Goal: Task Accomplishment & Management: Manage account settings

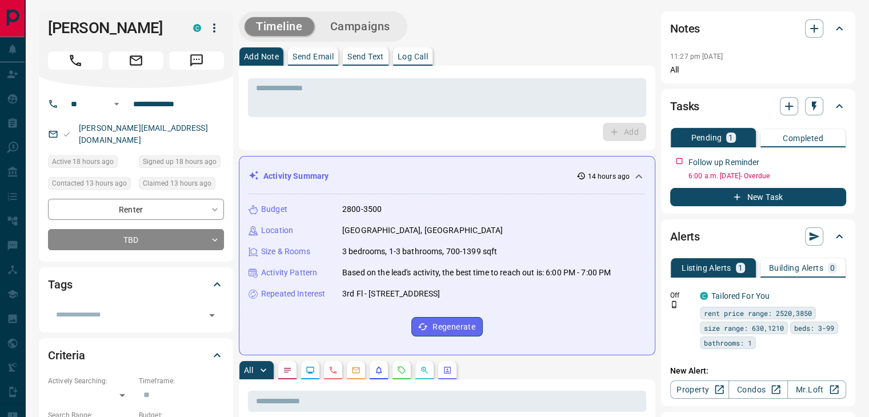
click at [414, 171] on div "Activity Summary 14 hours ago" at bounding box center [441, 176] width 384 height 12
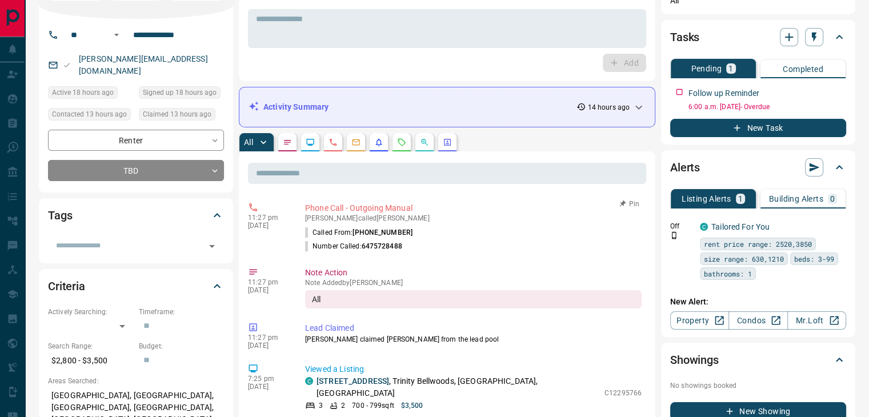
scroll to position [57, 0]
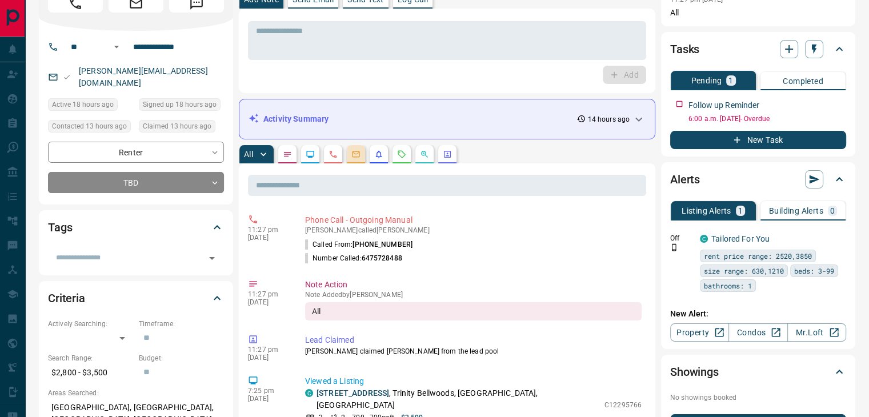
click at [361, 155] on button "button" at bounding box center [356, 154] width 18 height 18
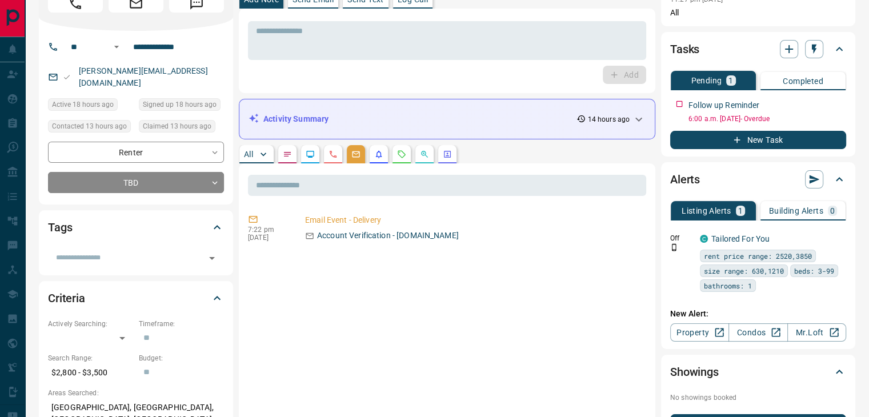
click at [254, 154] on button "All" at bounding box center [256, 154] width 34 height 18
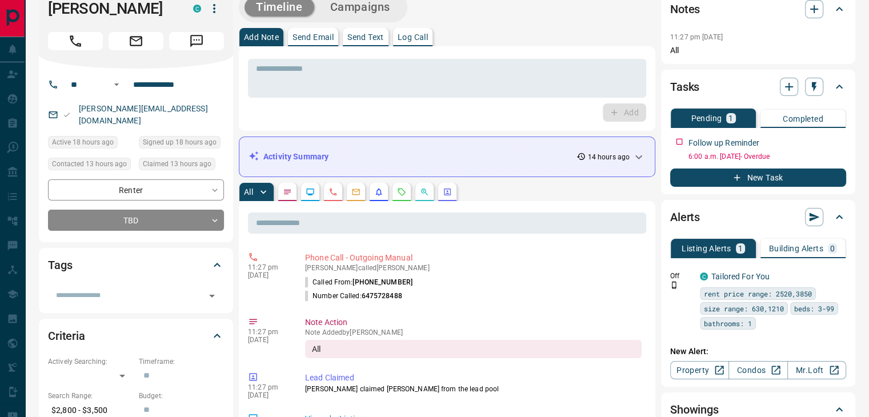
scroll to position [0, 0]
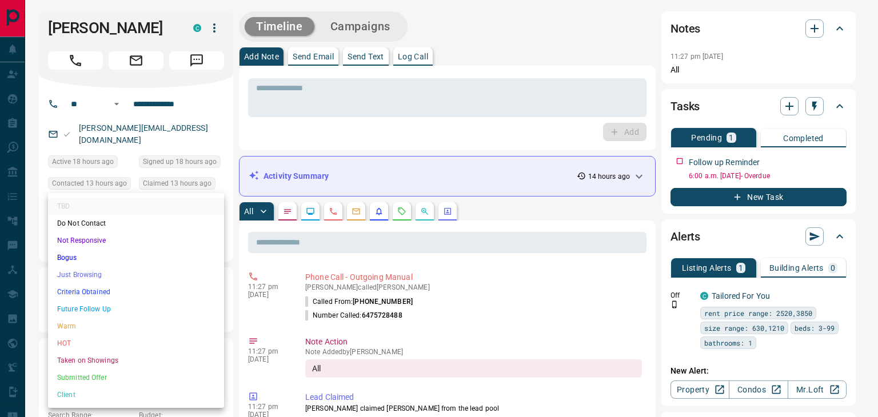
click at [381, 138] on div at bounding box center [439, 208] width 878 height 417
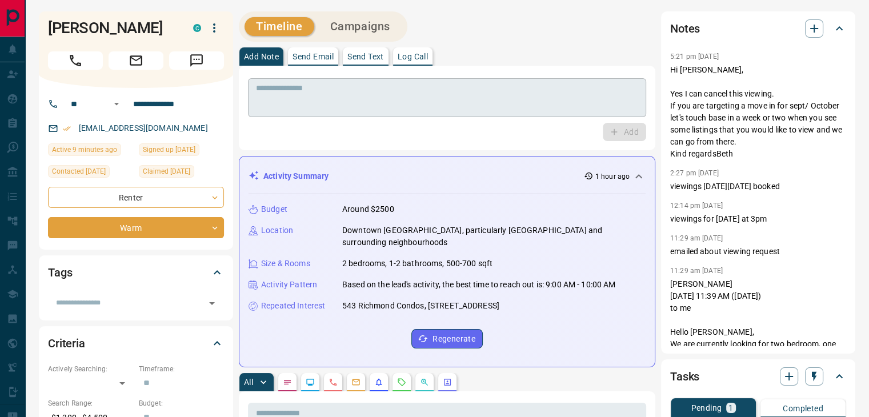
click at [331, 91] on textarea at bounding box center [447, 97] width 382 height 29
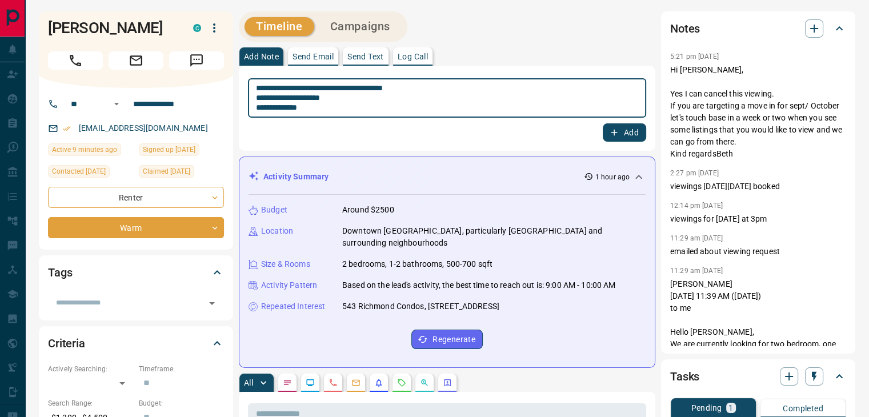
type textarea "**********"
click at [620, 131] on button "Add" at bounding box center [624, 132] width 43 height 18
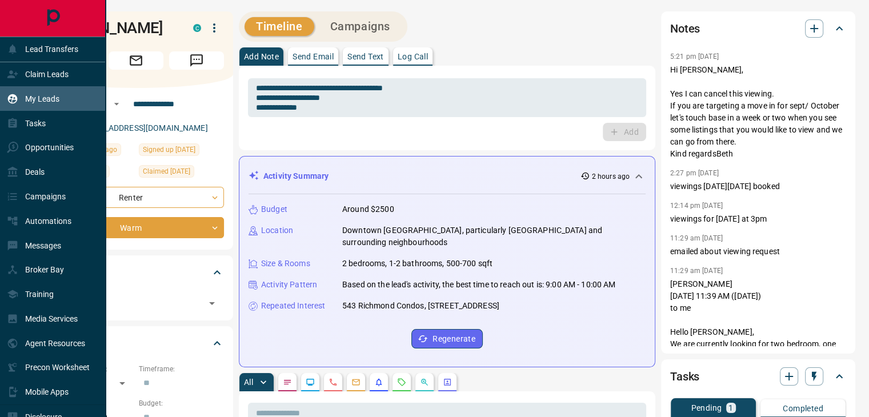
click at [58, 106] on div "My Leads" at bounding box center [33, 98] width 53 height 19
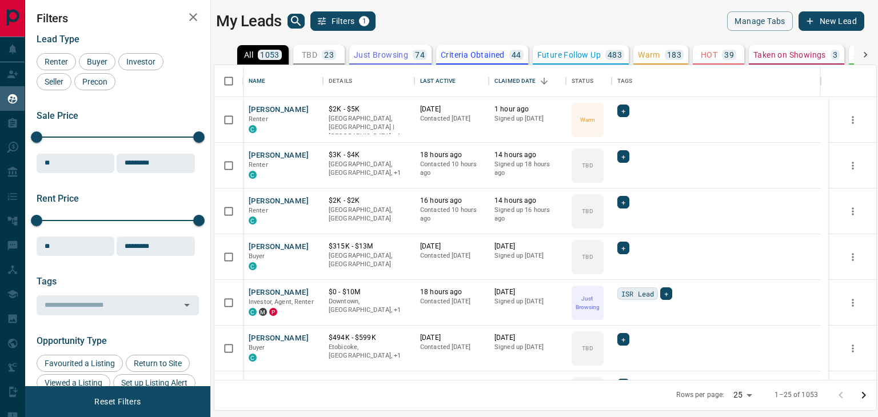
scroll to position [306, 653]
click at [293, 20] on icon "search button" at bounding box center [296, 21] width 14 height 14
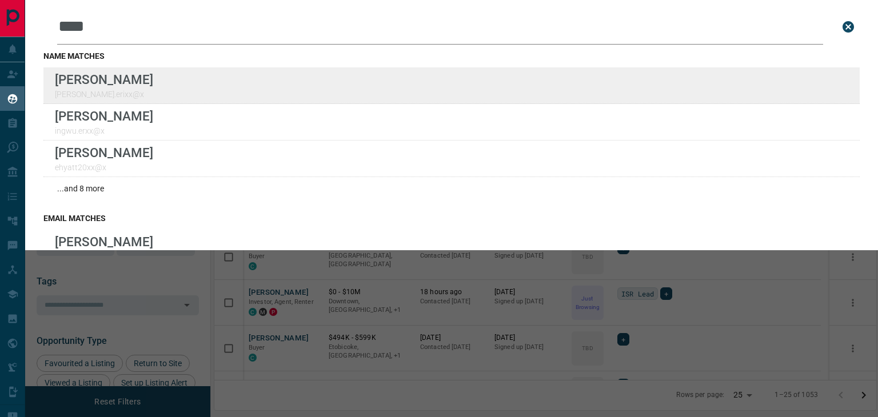
type input "****"
